Goal: Task Accomplishment & Management: Manage account settings

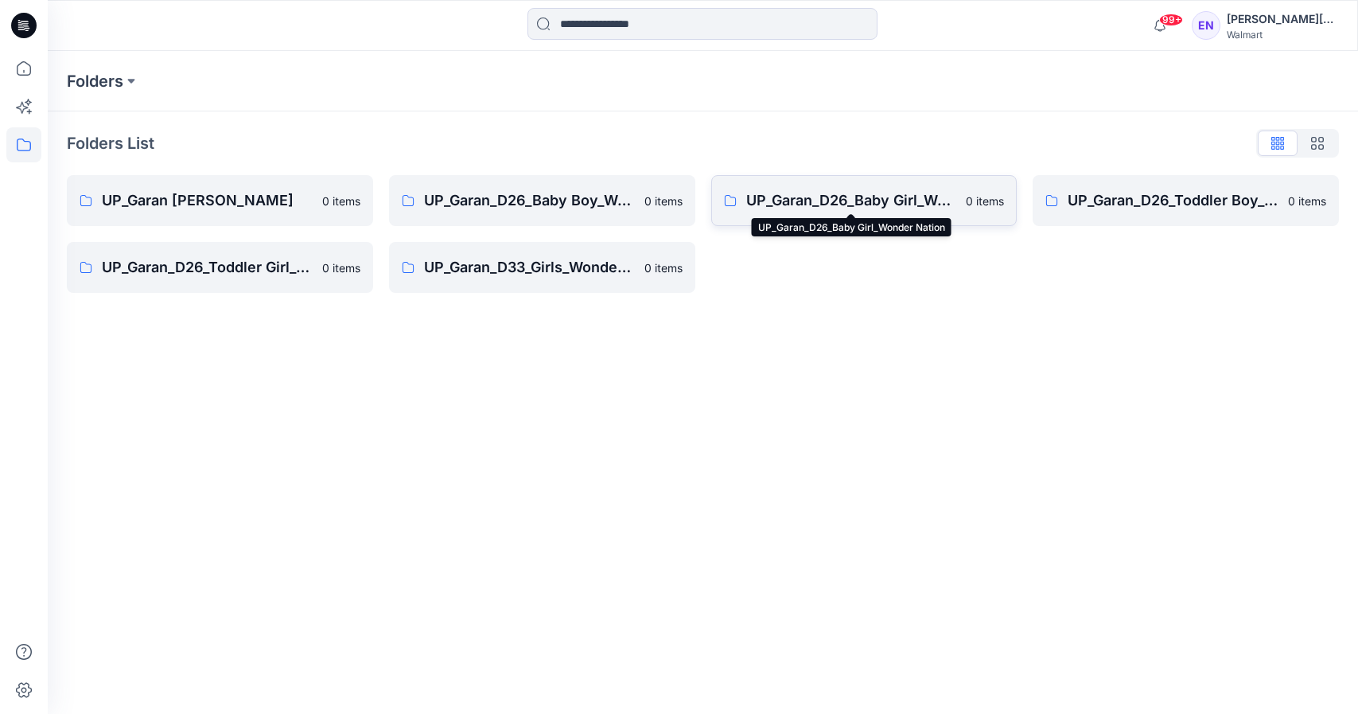
click at [875, 208] on p "UP_Garan_D26_Baby Girl_Wonder Nation" at bounding box center [851, 200] width 211 height 22
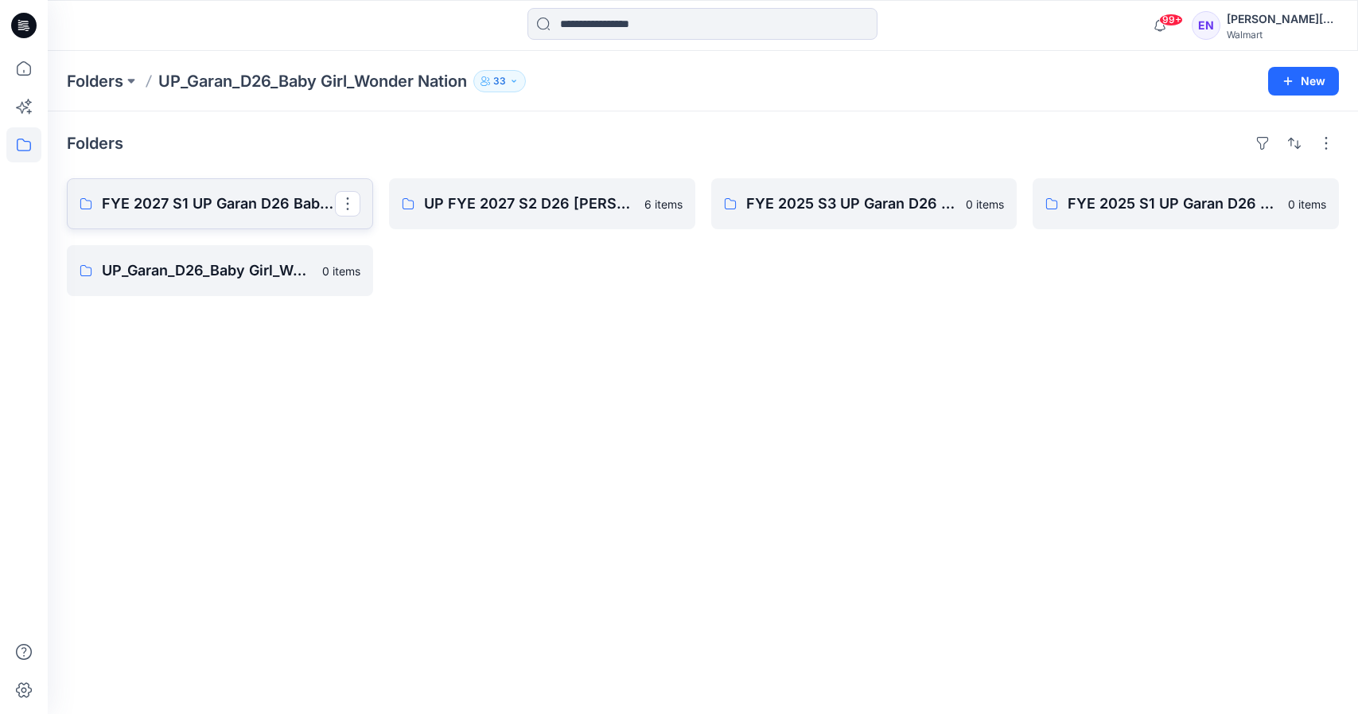
click at [314, 212] on p "FYE 2027 S1 UP Garan D26 Baby Girl" at bounding box center [218, 204] width 233 height 22
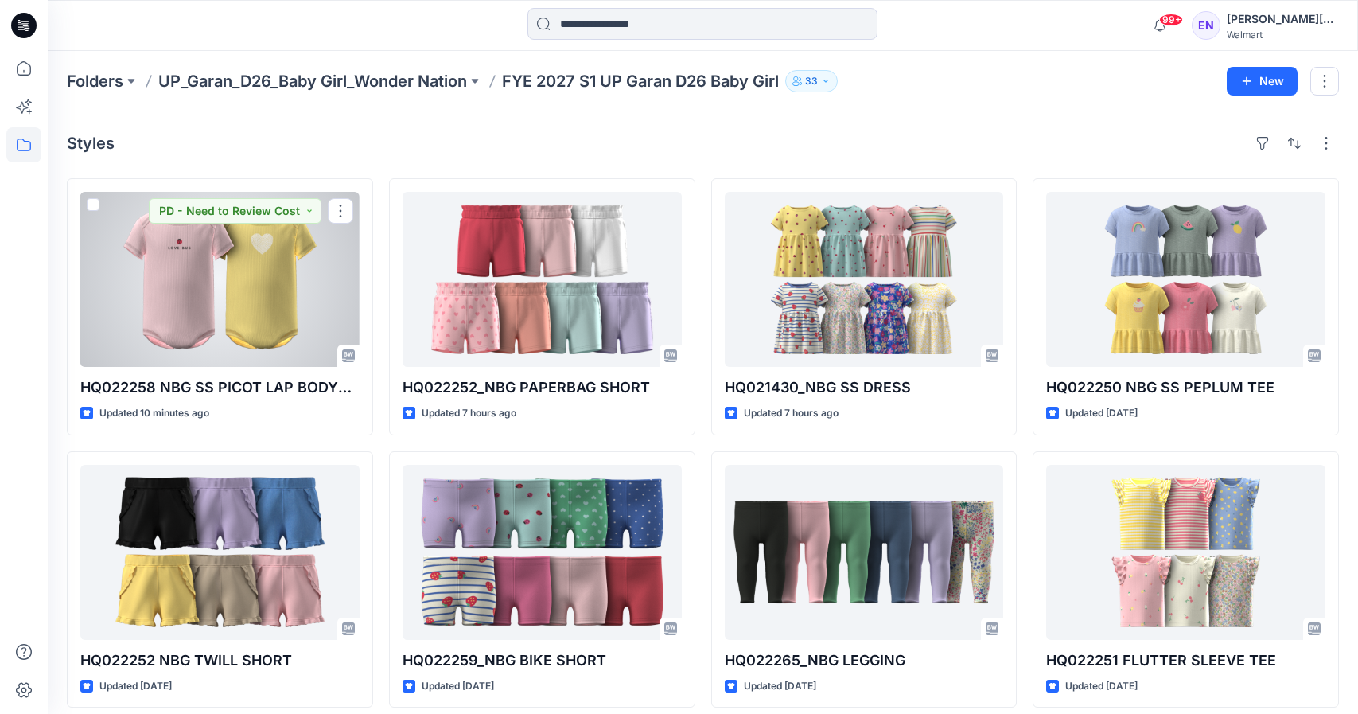
click at [275, 310] on div at bounding box center [219, 279] width 279 height 175
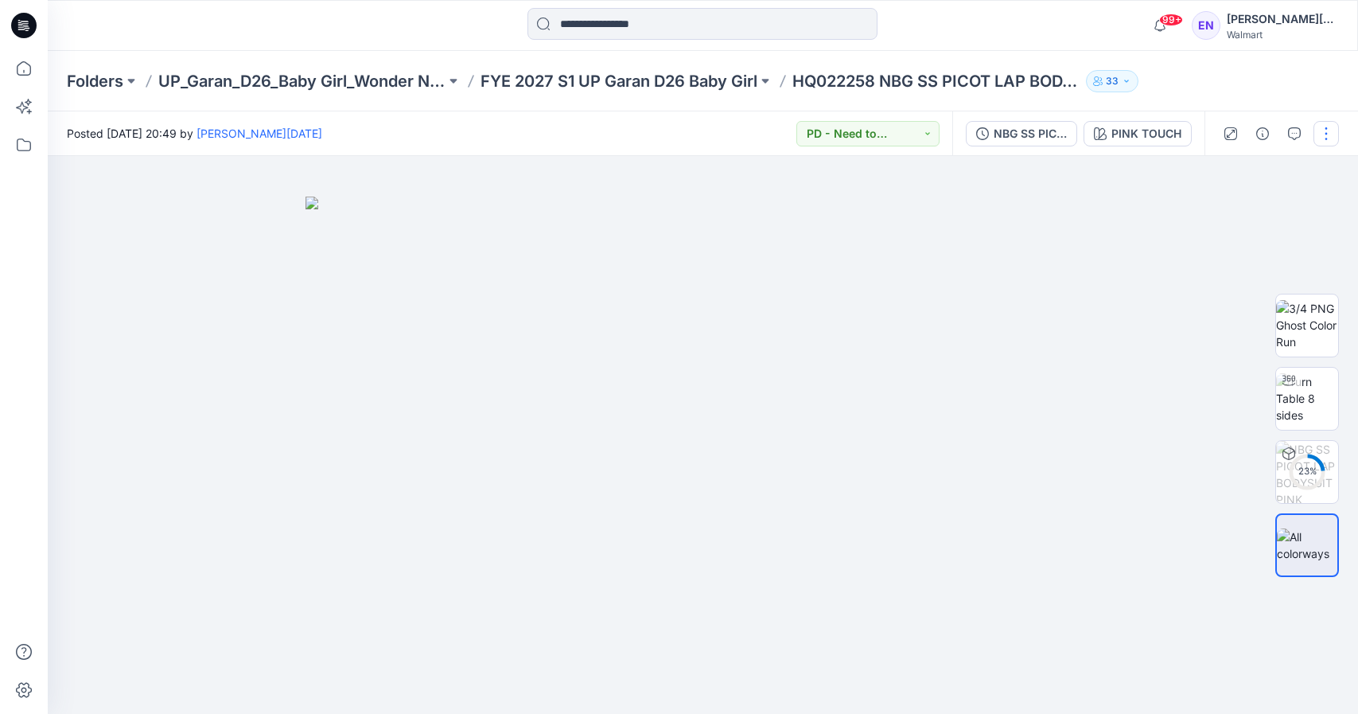
click at [1332, 134] on button "button" at bounding box center [1326, 133] width 25 height 25
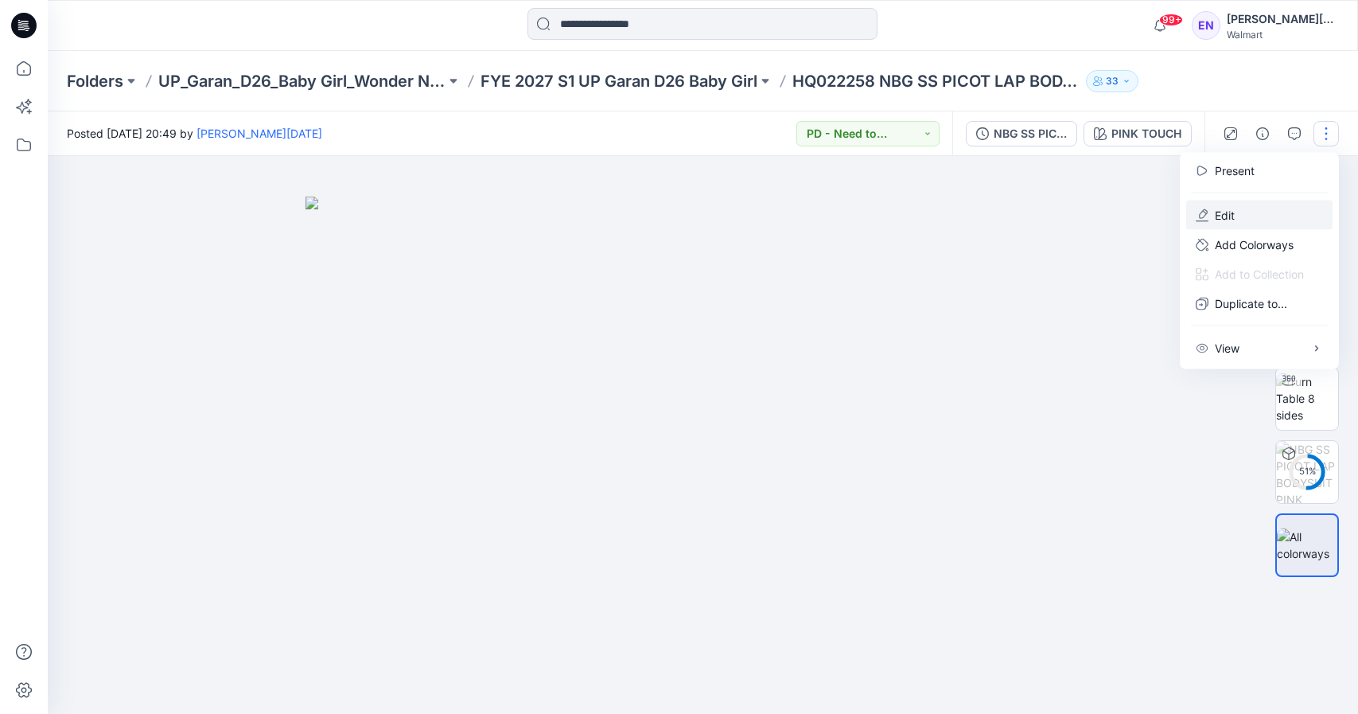
click at [1264, 204] on button "Edit" at bounding box center [1259, 215] width 146 height 29
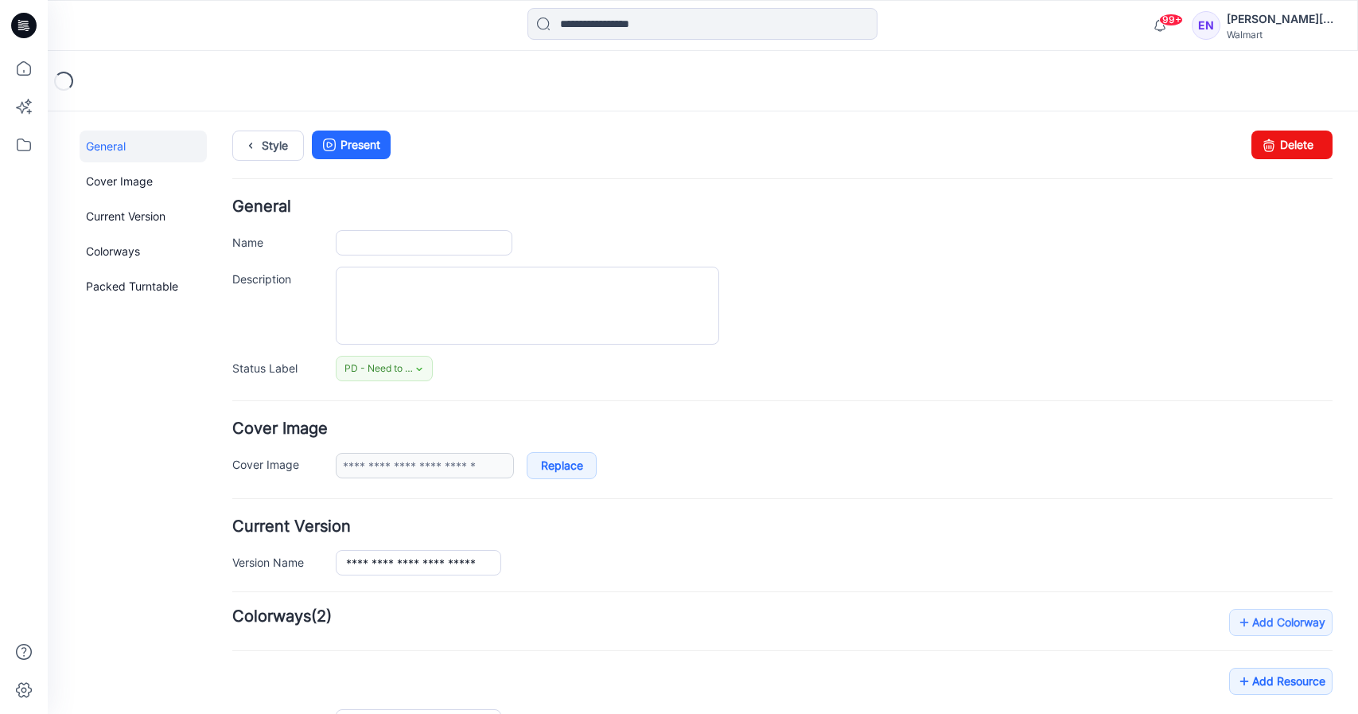
type input "**********"
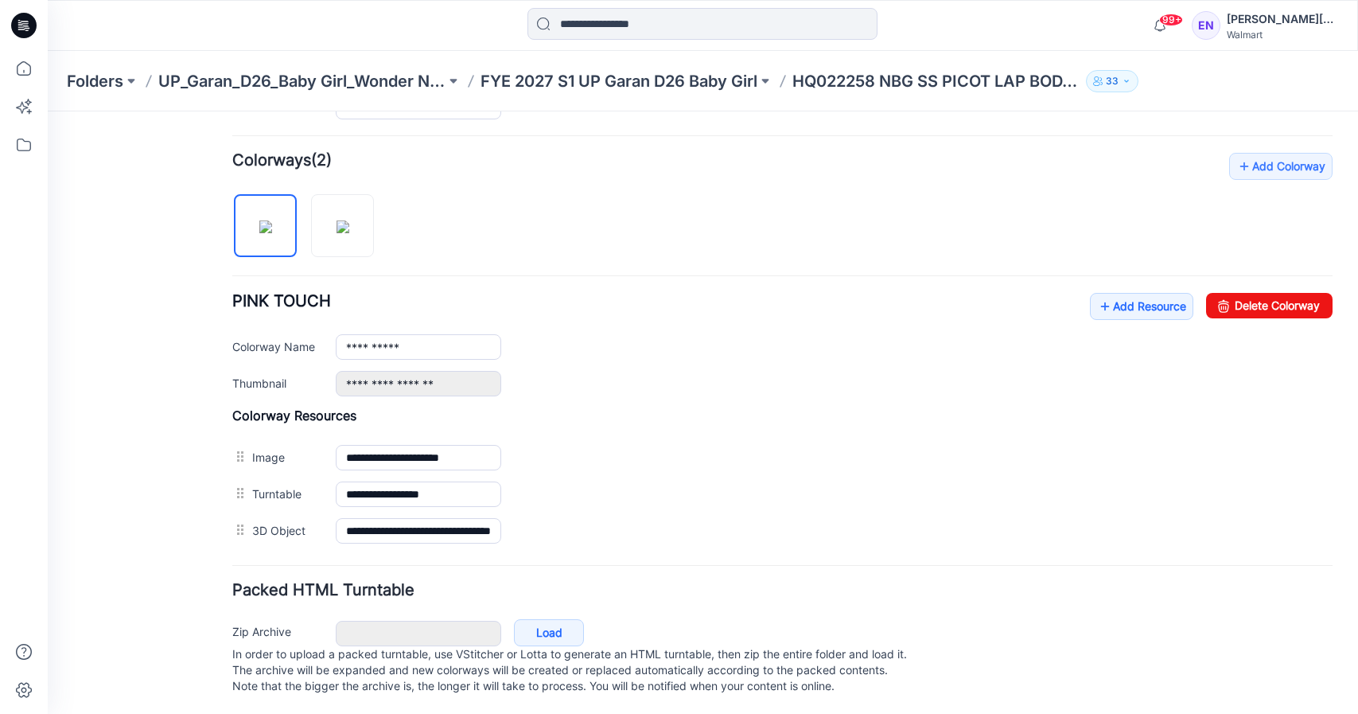
scroll to position [474, 0]
click at [1118, 291] on link "Add Resource" at bounding box center [1141, 304] width 103 height 27
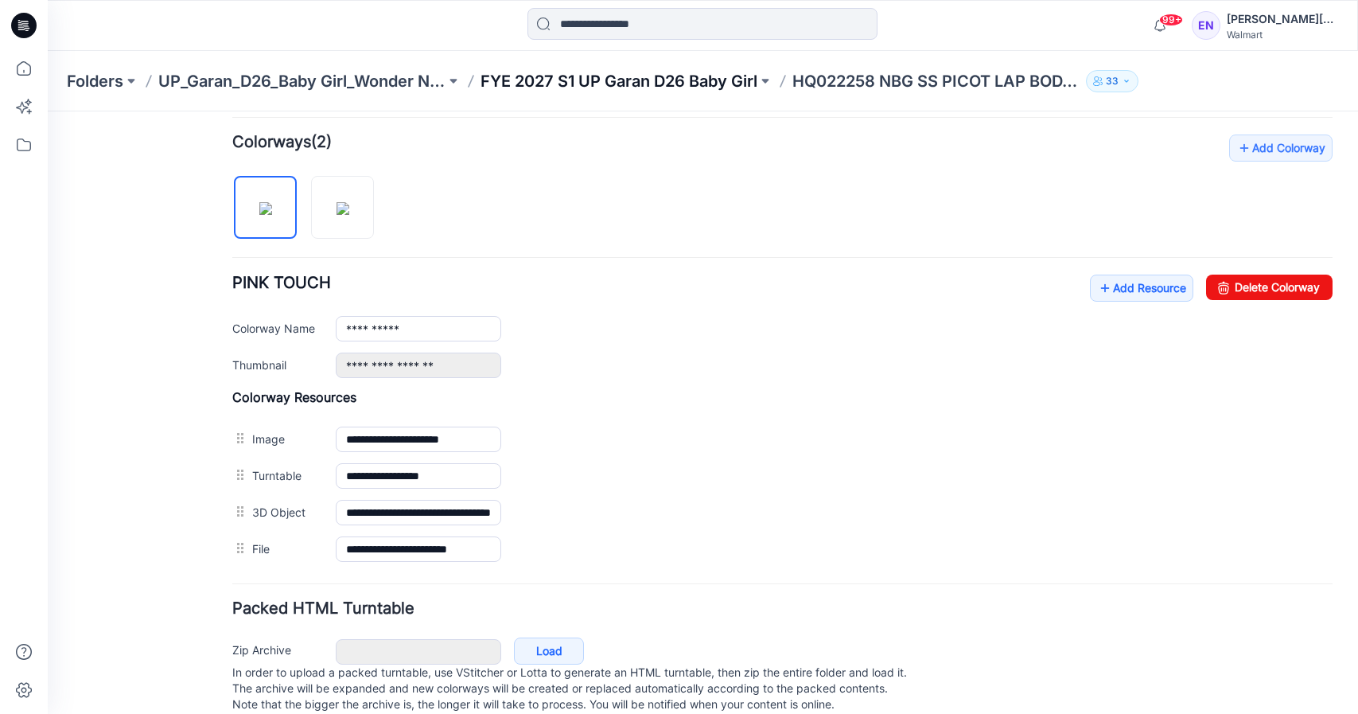
click at [704, 85] on p "FYE 2027 S1 UP Garan D26 Baby Girl" at bounding box center [619, 81] width 277 height 22
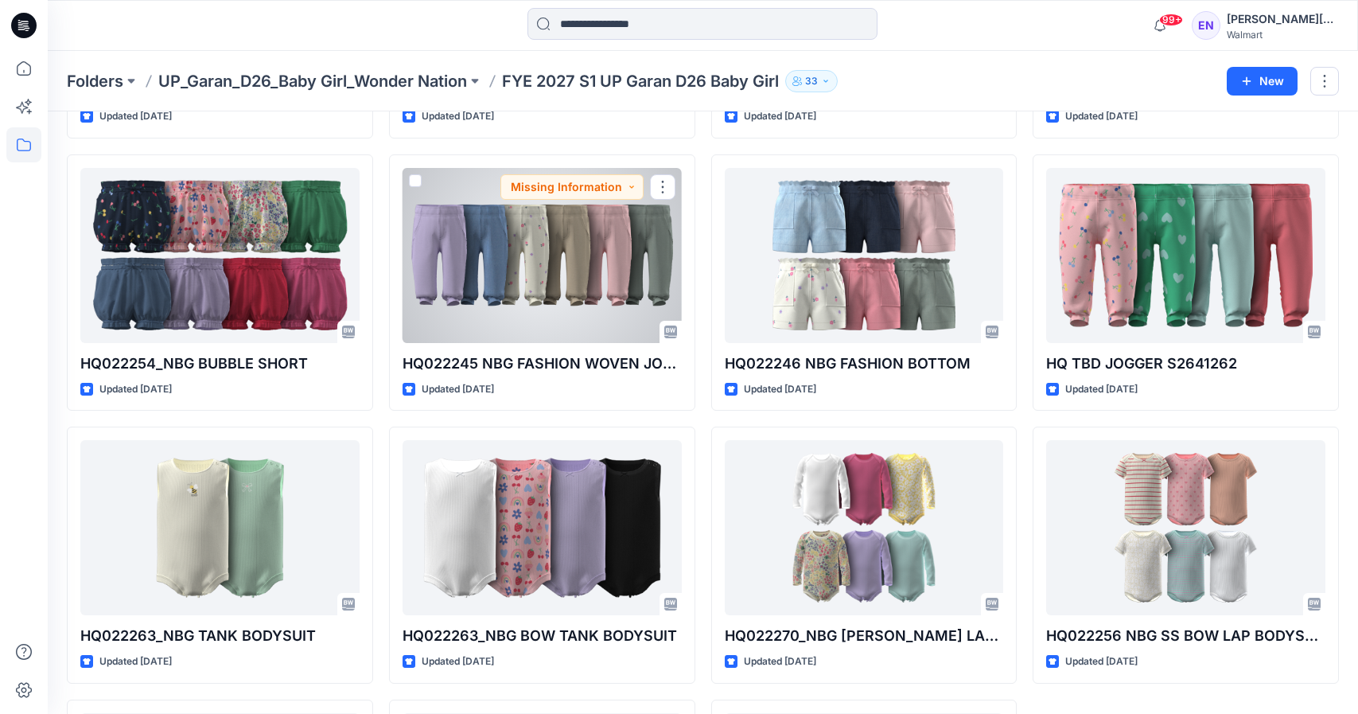
scroll to position [844, 0]
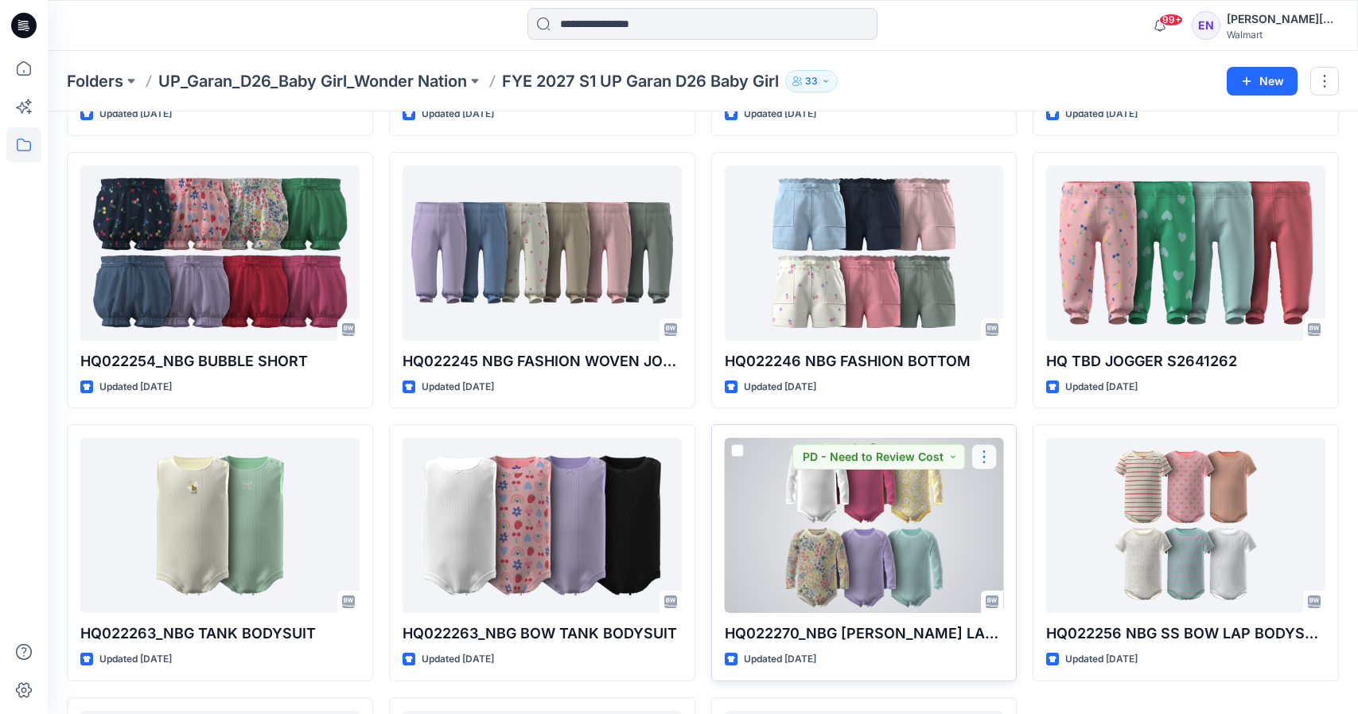
click at [983, 458] on button "button" at bounding box center [984, 456] width 25 height 25
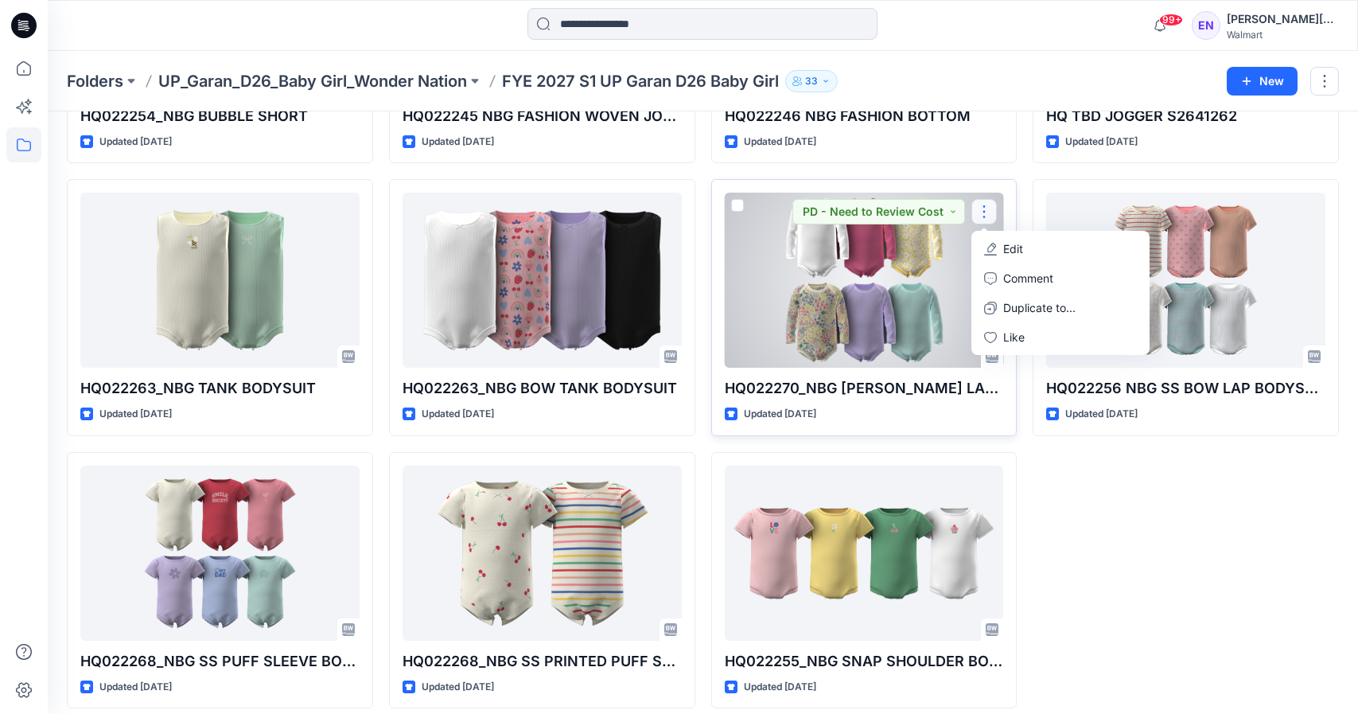
scroll to position [1103, 0]
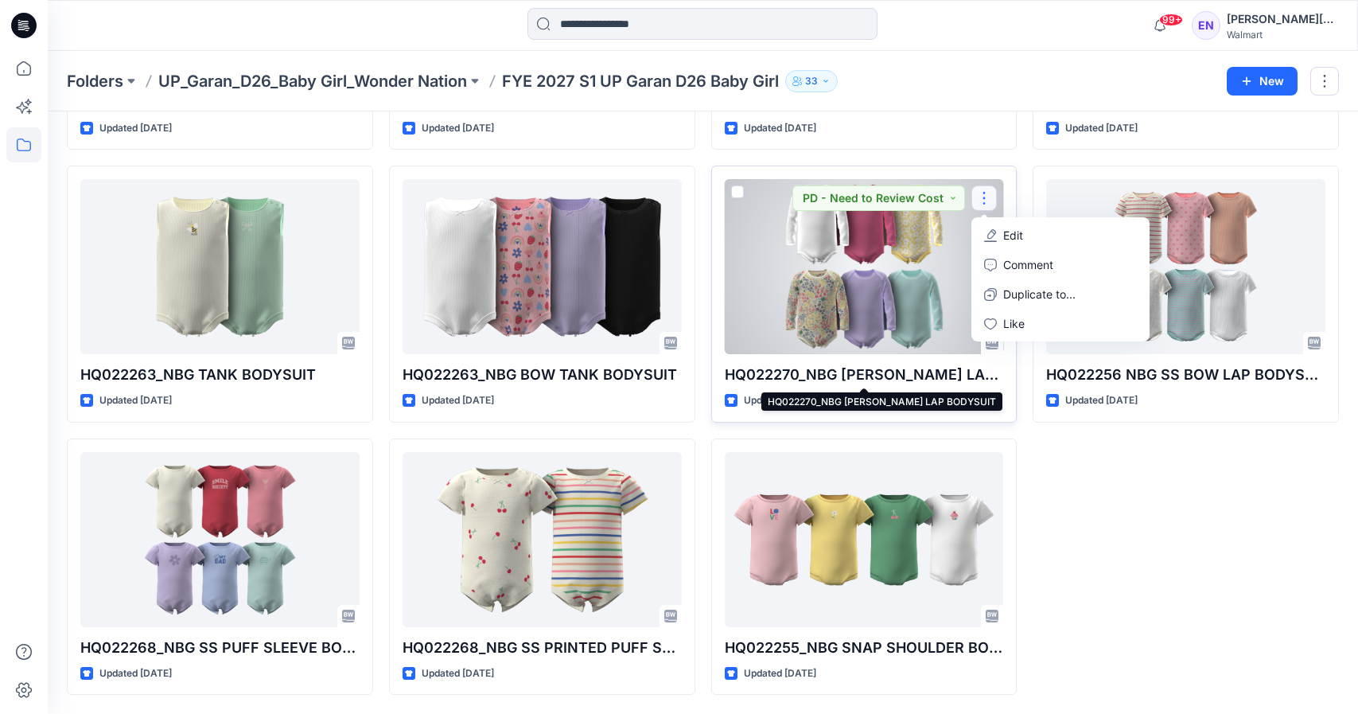
click at [892, 364] on p "HQ022270_NBG [PERSON_NAME] LAP BODYSUIT" at bounding box center [864, 375] width 279 height 22
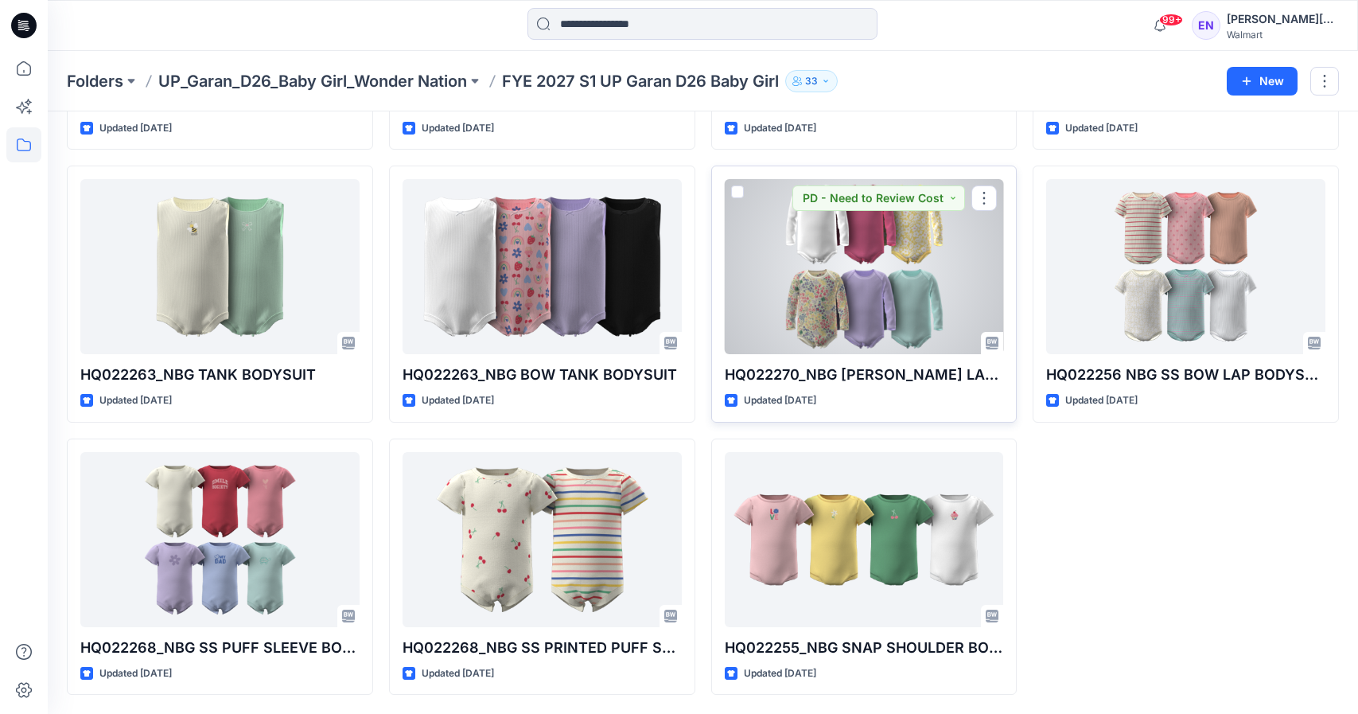
click at [888, 305] on div at bounding box center [864, 266] width 279 height 175
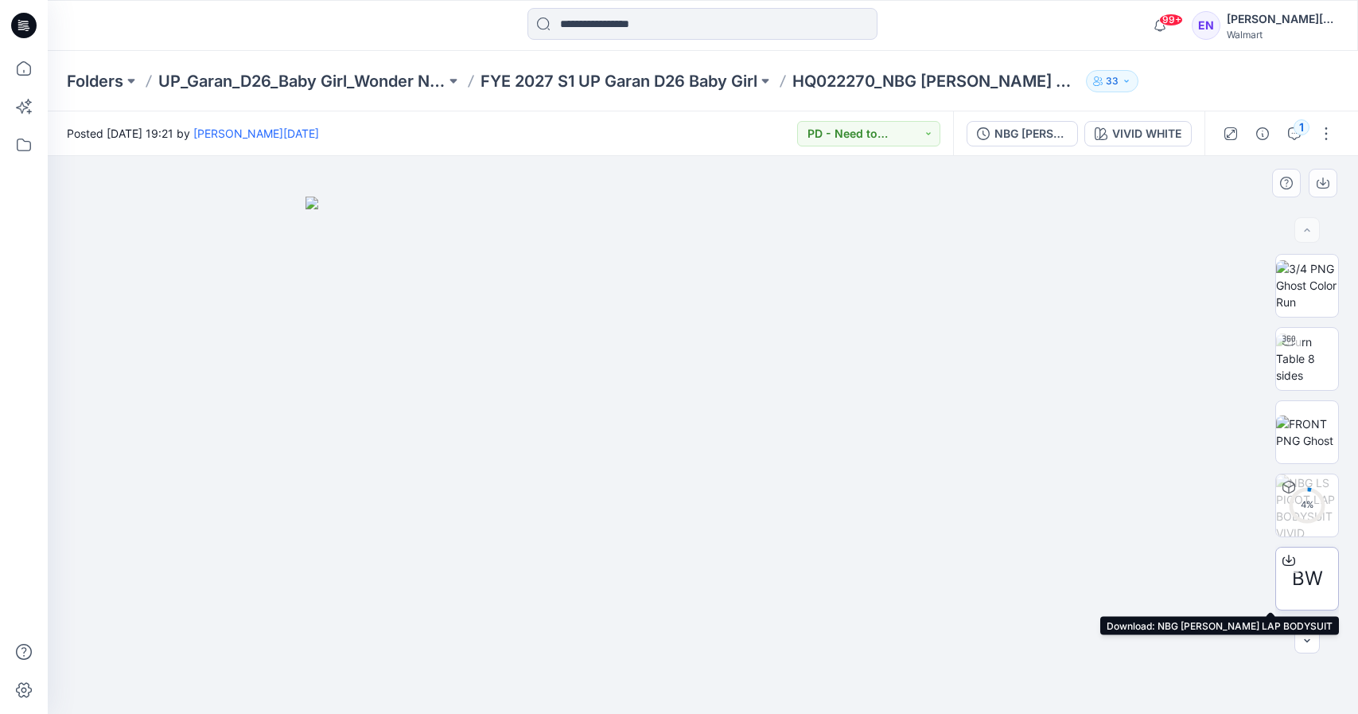
click at [1303, 575] on span "BW" at bounding box center [1307, 578] width 31 height 29
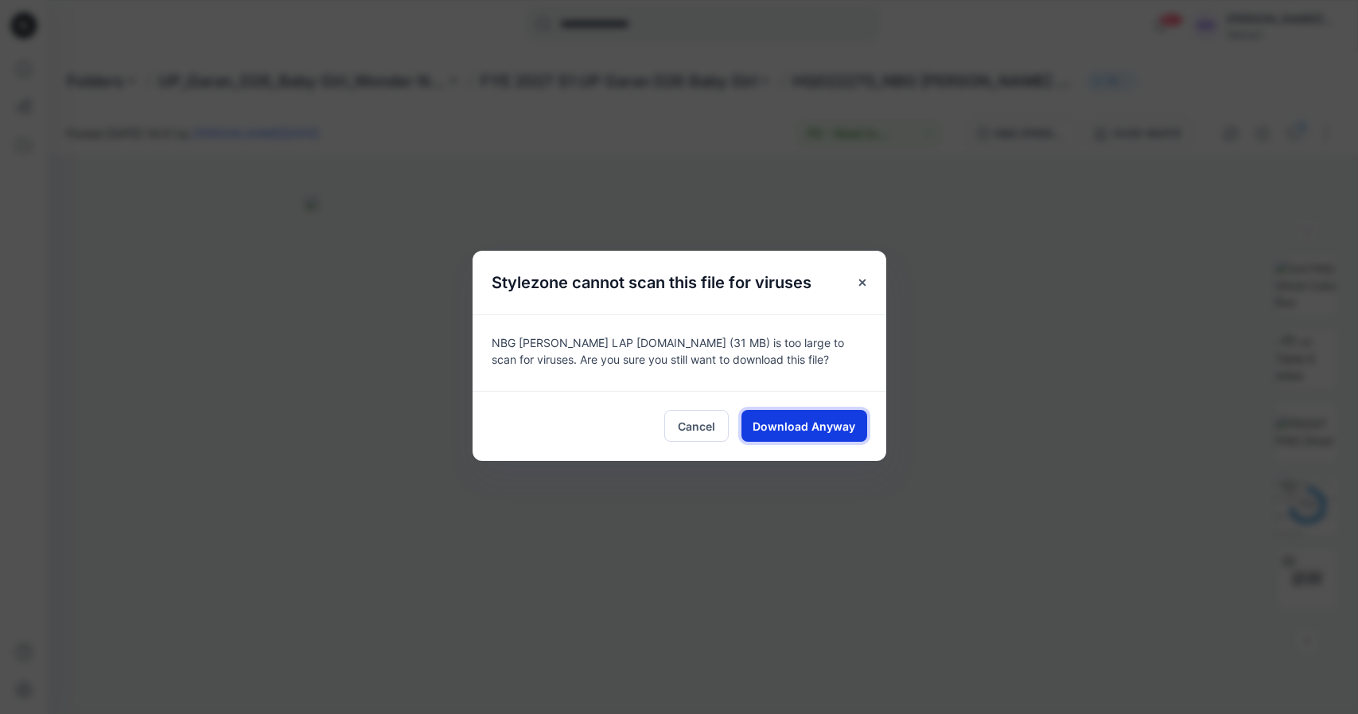
click at [829, 416] on button "Download Anyway" at bounding box center [805, 426] width 126 height 32
